Goal: Obtain resource: Obtain resource

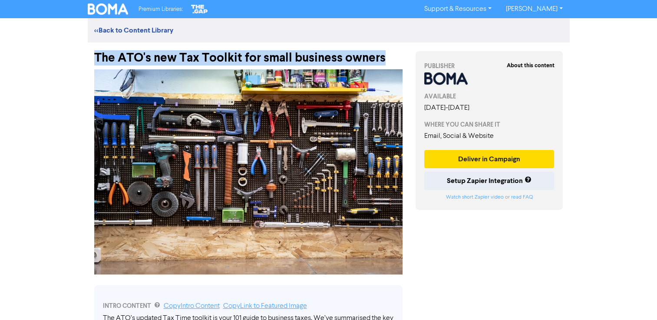
drag, startPoint x: 95, startPoint y: 55, endPoint x: 382, endPoint y: 50, distance: 286.9
click at [382, 50] on div "The ATO's new Tax Toolkit for small business owners" at bounding box center [248, 54] width 308 height 23
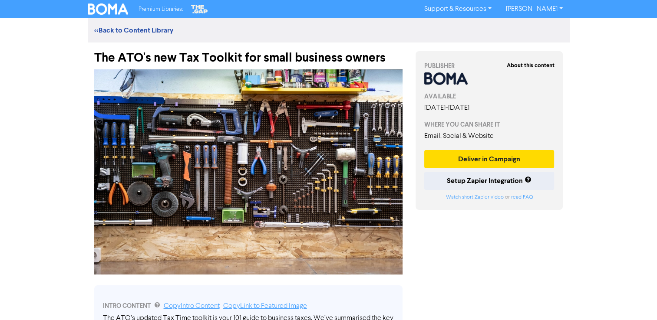
click at [5, 177] on div "Premium Libraries: Support & Resources Video Tutorials FAQ & Guides Marketing E…" at bounding box center [328, 160] width 657 height 320
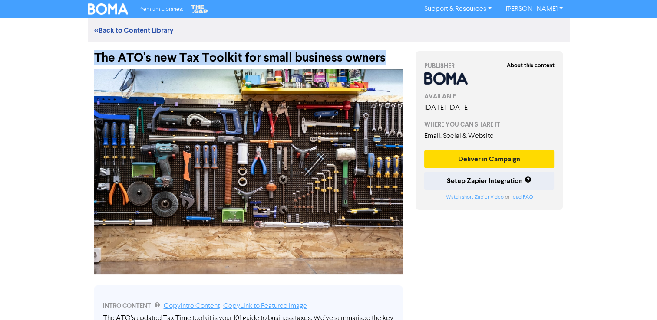
drag, startPoint x: 94, startPoint y: 58, endPoint x: 399, endPoint y: 75, distance: 305.5
click at [396, 51] on div "The ATO's new Tax Toolkit for small business owners" at bounding box center [248, 54] width 308 height 23
copy div "The ATO's new Tax Toolkit for small business owners"
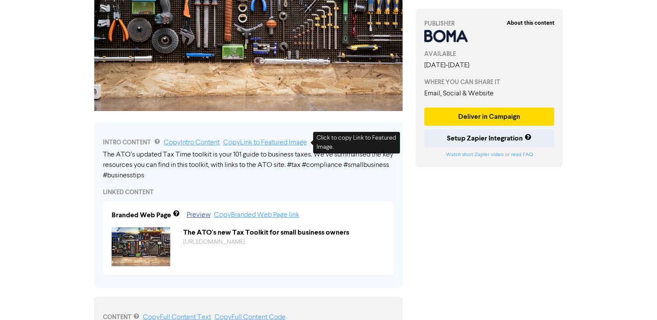
scroll to position [217, 0]
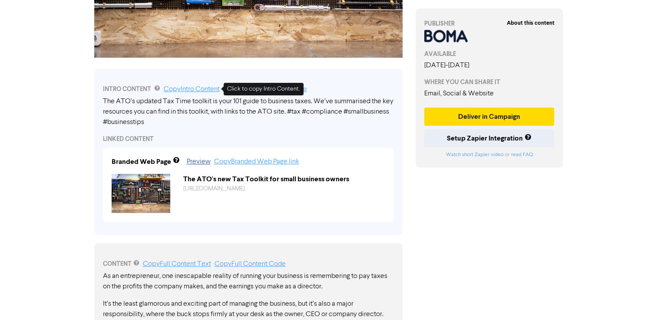
click at [192, 89] on link "Copy Intro Content" at bounding box center [192, 89] width 56 height 7
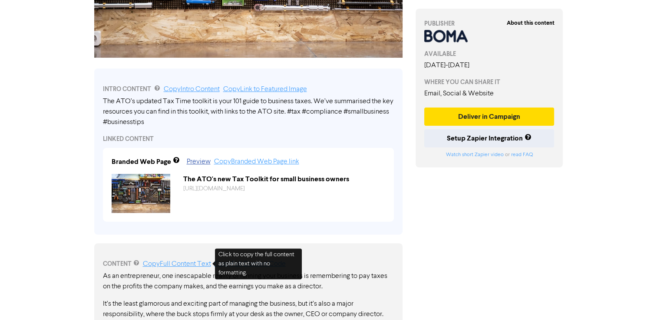
drag, startPoint x: 177, startPoint y: 265, endPoint x: 182, endPoint y: 265, distance: 4.8
click at [177, 265] on link "Copy Full Content Text" at bounding box center [177, 264] width 68 height 7
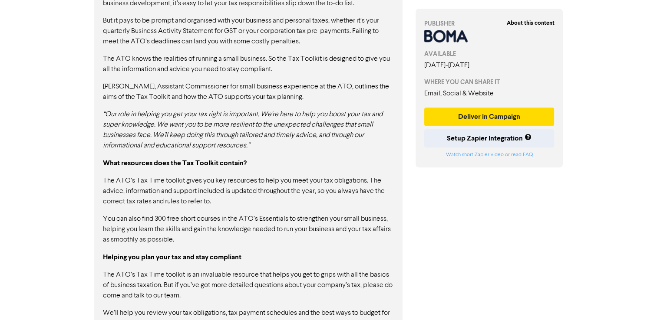
scroll to position [625, 0]
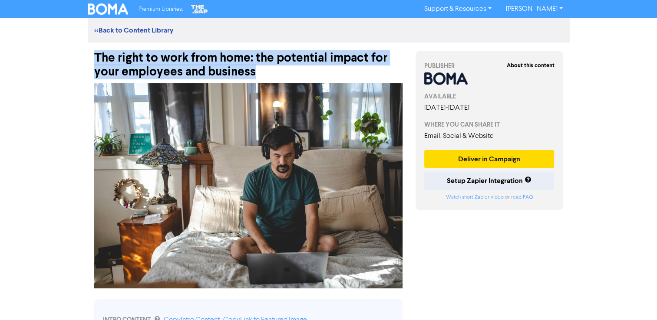
drag, startPoint x: 258, startPoint y: 70, endPoint x: 81, endPoint y: 49, distance: 178.3
copy div "The right to work from home: the potential impact for your employees and busine…"
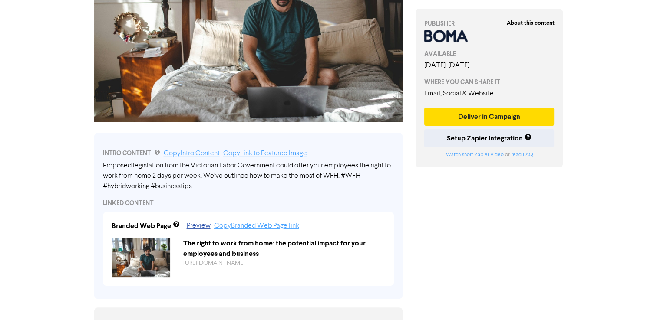
scroll to position [174, 0]
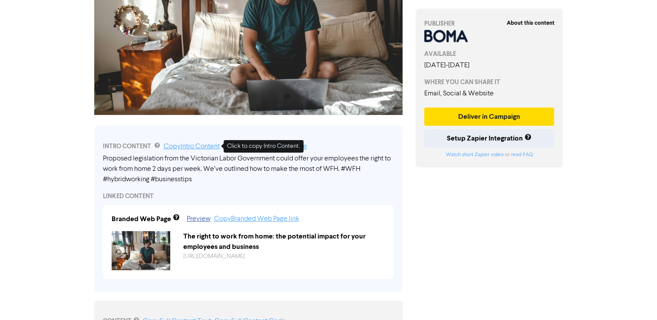
click at [181, 140] on div "INTRO CONTENT Copy Intro Content Copy Link to Featured Image Proposed legislati…" at bounding box center [248, 209] width 308 height 166
click at [181, 147] on link "Copy Intro Content" at bounding box center [192, 146] width 56 height 7
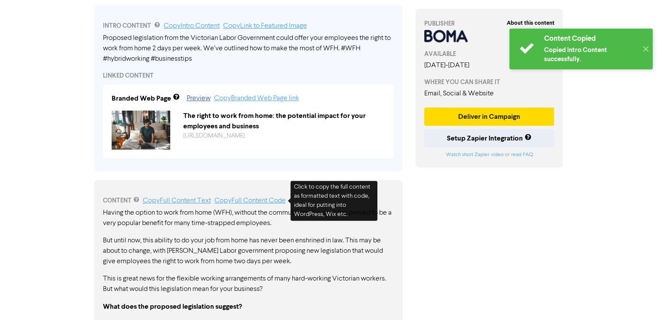
scroll to position [347, 0]
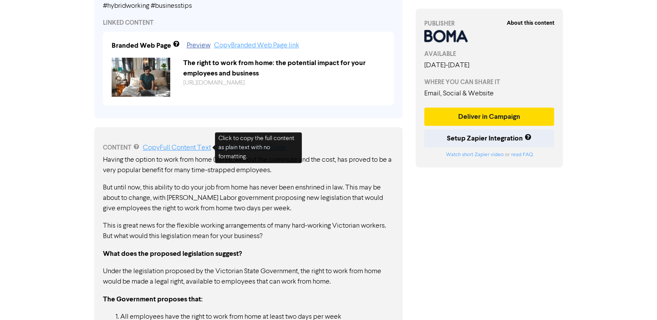
click at [176, 148] on link "Copy Full Content Text" at bounding box center [177, 147] width 68 height 7
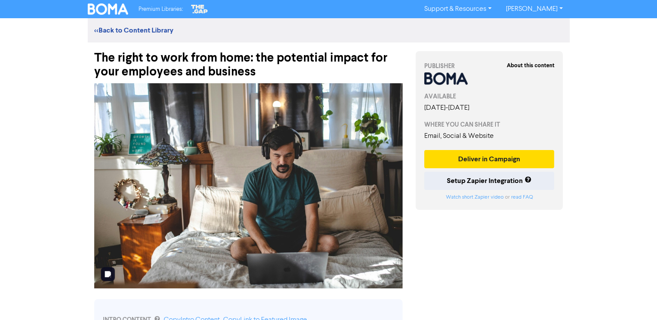
scroll to position [0, 0]
click at [269, 72] on div "The right to work from home: the potential impact for your employees and busine…" at bounding box center [248, 61] width 308 height 36
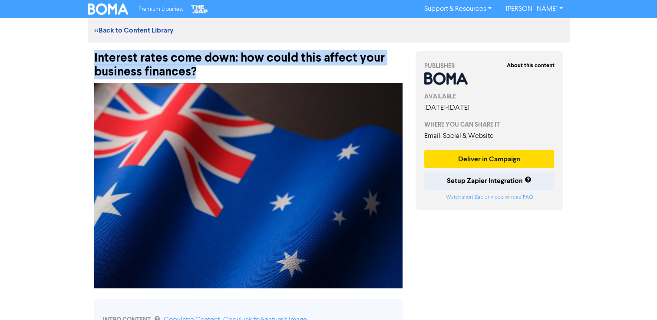
drag, startPoint x: 211, startPoint y: 71, endPoint x: 86, endPoint y: 48, distance: 127.1
copy div "Interest rates come down: how could this affect your business finances?"
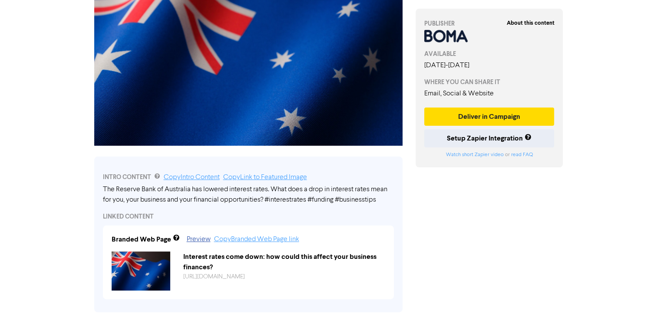
scroll to position [217, 0]
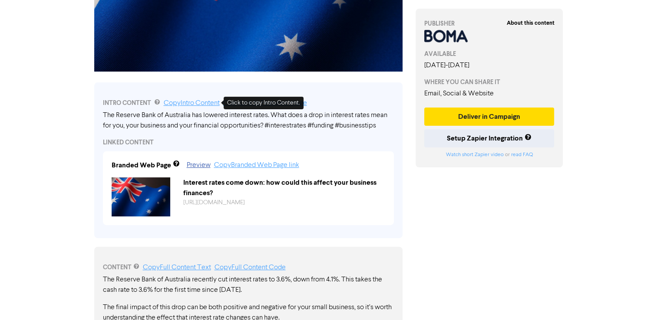
click at [203, 104] on link "Copy Intro Content" at bounding box center [192, 103] width 56 height 7
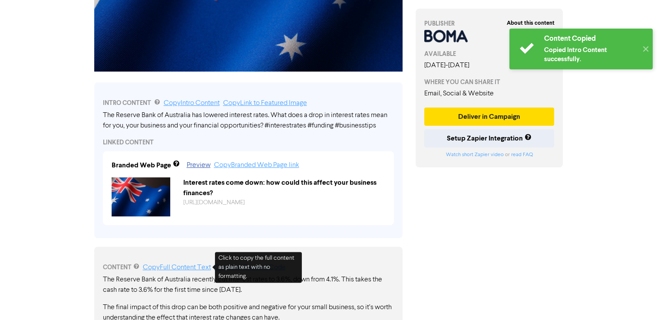
drag, startPoint x: 189, startPoint y: 266, endPoint x: 202, endPoint y: 268, distance: 12.8
click at [189, 266] on link "Copy Full Content Text" at bounding box center [177, 267] width 68 height 7
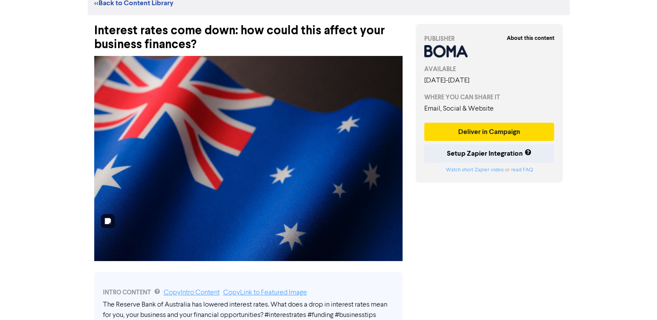
scroll to position [0, 0]
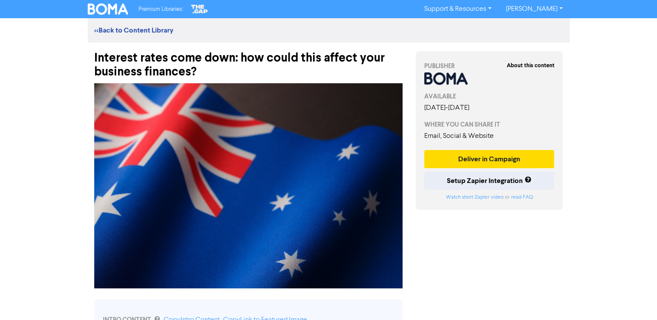
drag, startPoint x: 504, startPoint y: 260, endPoint x: 502, endPoint y: 253, distance: 6.7
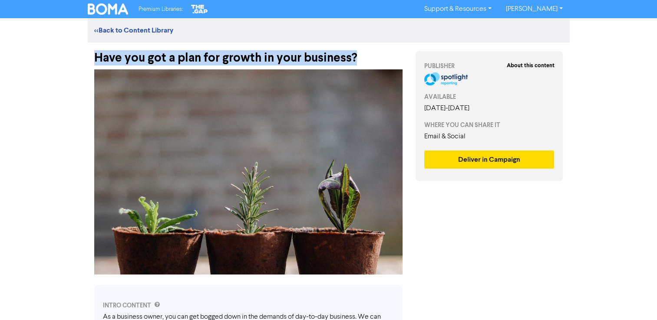
drag, startPoint x: 358, startPoint y: 58, endPoint x: 65, endPoint y: 53, distance: 292.9
click at [65, 53] on div "Premium Libraries: Support & Resources Video Tutorials FAQ & Guides Marketing E…" at bounding box center [328, 160] width 657 height 320
copy div "Have you got a plan for growth in your business?"
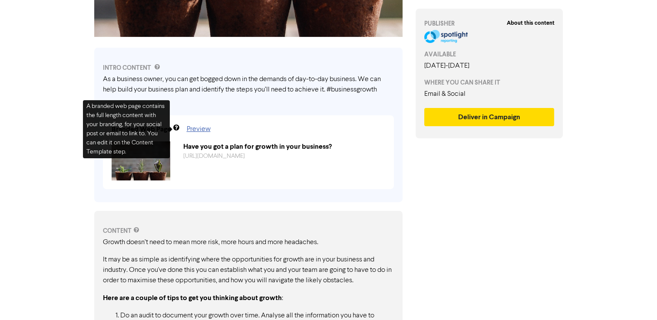
scroll to position [260, 0]
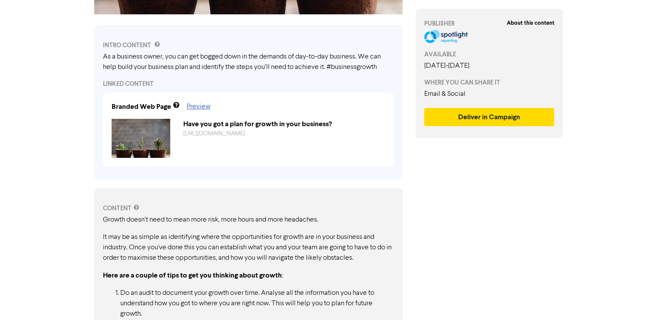
click at [477, 240] on div "About this content PUBLISHER AVAILABLE September 3rd, 2025 - March 27th, 2026 W…" at bounding box center [489, 141] width 161 height 719
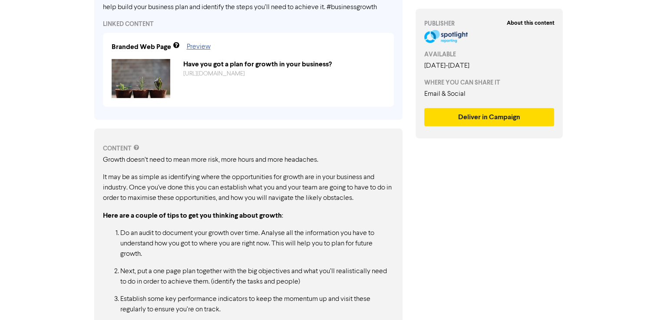
scroll to position [268, 0]
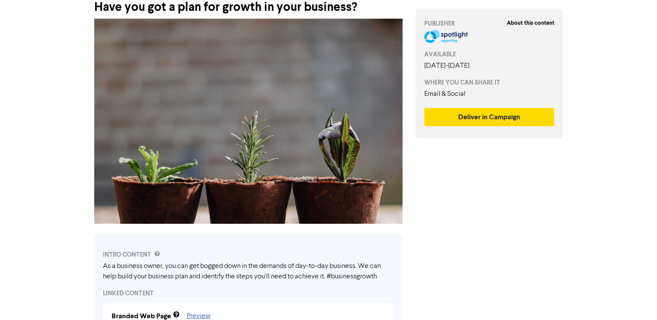
scroll to position [224, 0]
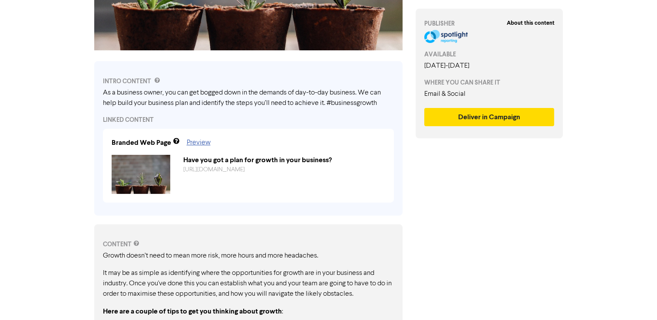
drag, startPoint x: 384, startPoint y: 103, endPoint x: 98, endPoint y: 95, distance: 286.1
click at [96, 95] on div "INTRO CONTENT As a business owner, you can get bogged down in the demands of da…" at bounding box center [248, 138] width 308 height 154
drag, startPoint x: 102, startPoint y: 91, endPoint x: 286, endPoint y: 105, distance: 184.9
click at [185, 100] on div "INTRO CONTENT As a business owner, you can get bogged down in the demands of da…" at bounding box center [248, 138] width 308 height 154
click at [102, 79] on div "INTRO CONTENT As a business owner, you can get bogged down in the demands of da…" at bounding box center [248, 138] width 308 height 154
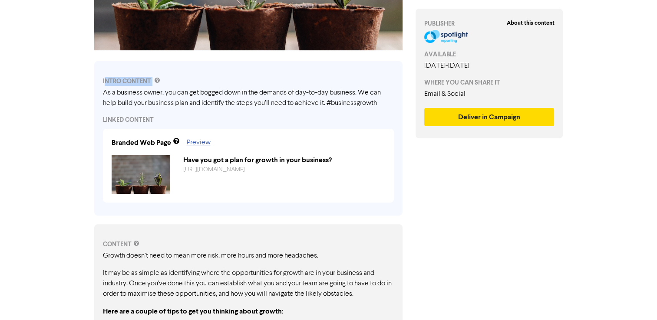
drag, startPoint x: 104, startPoint y: 79, endPoint x: 376, endPoint y: 103, distance: 273.1
click at [376, 103] on div "INTRO CONTENT As a business owner, you can get bogged down in the demands of da…" at bounding box center [248, 138] width 308 height 154
drag, startPoint x: 376, startPoint y: 103, endPoint x: 364, endPoint y: 102, distance: 12.3
click at [359, 102] on div "As a business owner, you can get bogged down in the demands of day-to-day busin…" at bounding box center [248, 98] width 291 height 21
click at [245, 102] on div "As a business owner, you can get bogged down in the demands of day-to-day busin…" at bounding box center [248, 98] width 291 height 21
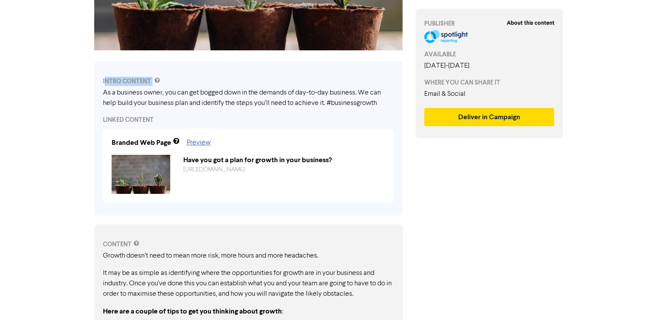
click at [245, 102] on div "As a business owner, you can get bogged down in the demands of day-to-day busin…" at bounding box center [248, 98] width 291 height 21
drag, startPoint x: 245, startPoint y: 102, endPoint x: 397, endPoint y: 197, distance: 180.3
click at [397, 197] on div "INTRO CONTENT As a business owner, you can get bogged down in the demands of da…" at bounding box center [248, 138] width 308 height 154
click at [197, 140] on link "Preview" at bounding box center [199, 142] width 24 height 7
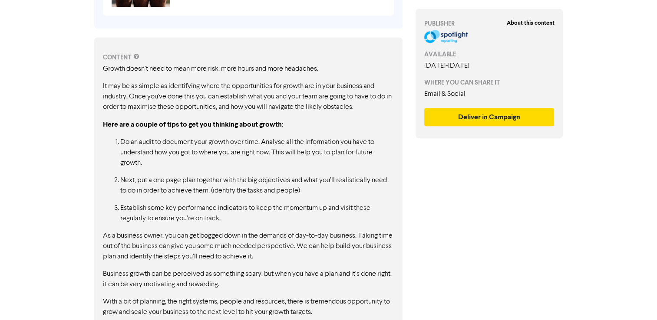
scroll to position [391, 0]
